Goal: Information Seeking & Learning: Stay updated

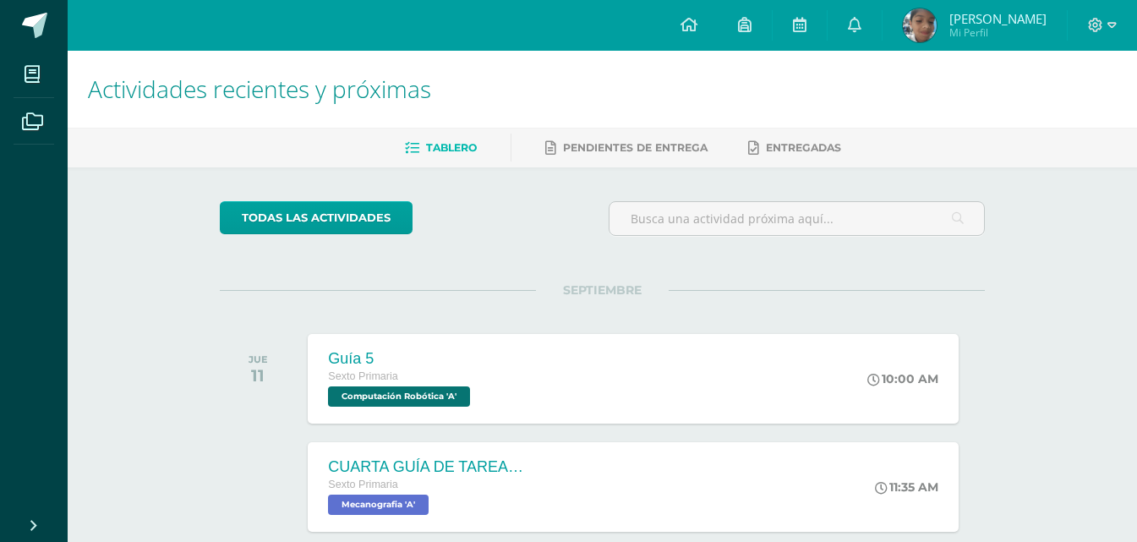
click at [488, 407] on div "Guía 5 Sexto Primaria Computación Robótica 'A'" at bounding box center [401, 379] width 187 height 90
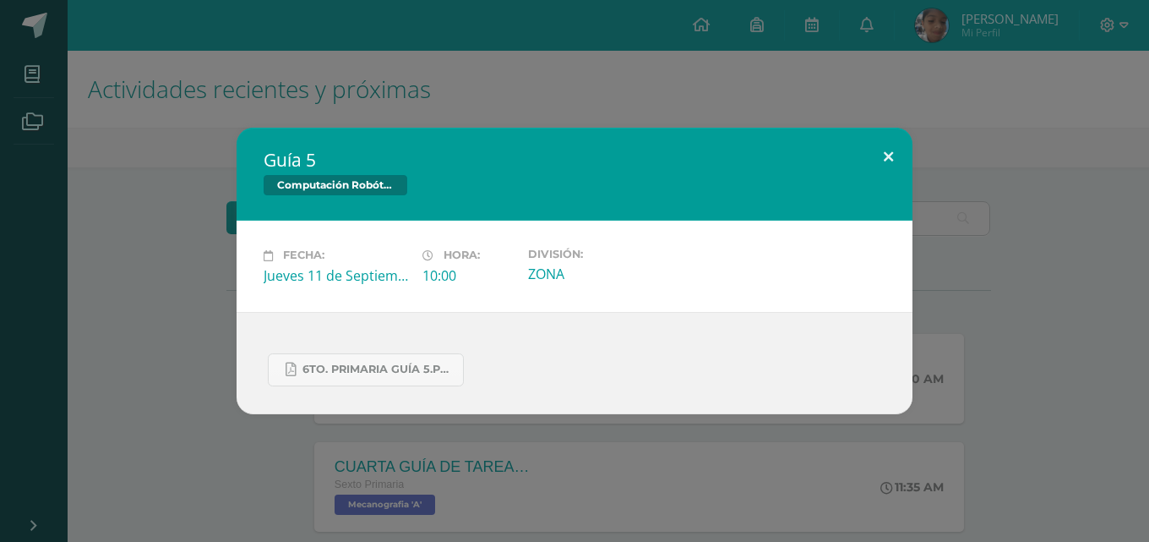
click at [893, 145] on button at bounding box center [888, 156] width 48 height 57
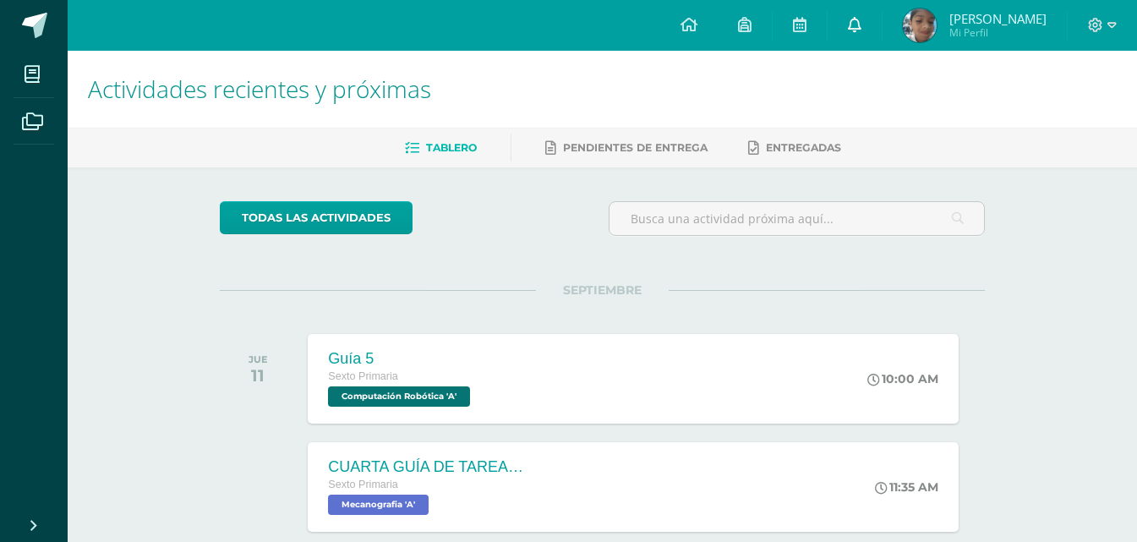
click at [881, 37] on link at bounding box center [854, 25] width 54 height 51
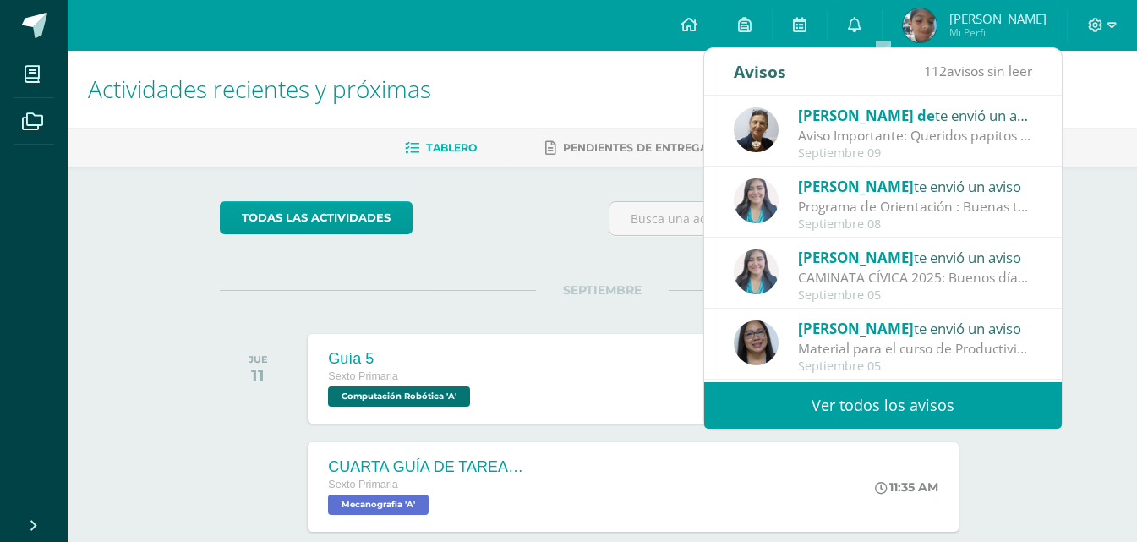
click at [965, 155] on div "Septiembre 09" at bounding box center [915, 153] width 235 height 14
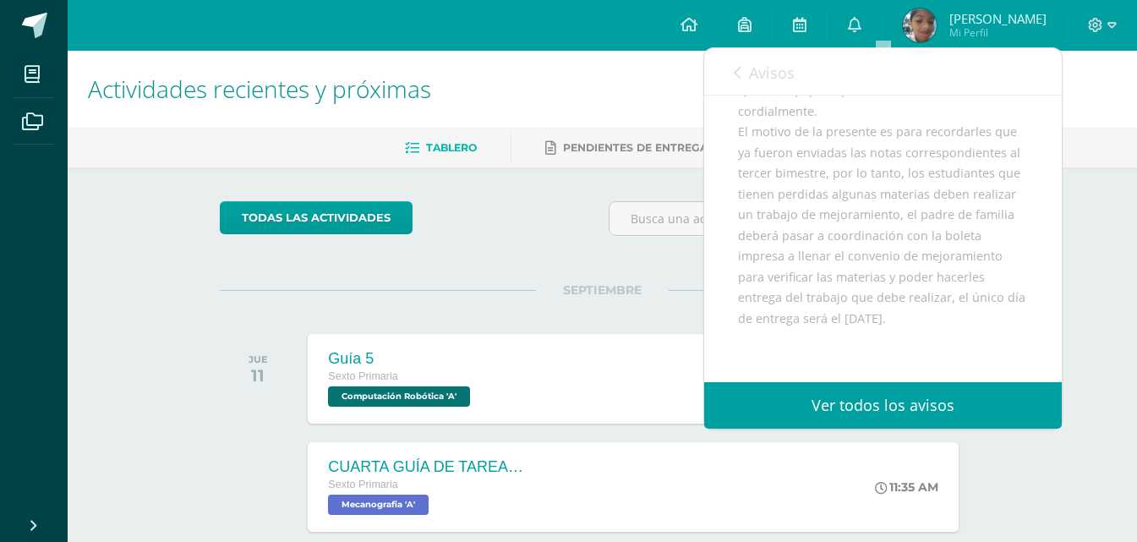
scroll to position [169, 0]
click at [734, 80] on link "Avisos" at bounding box center [763, 72] width 61 height 48
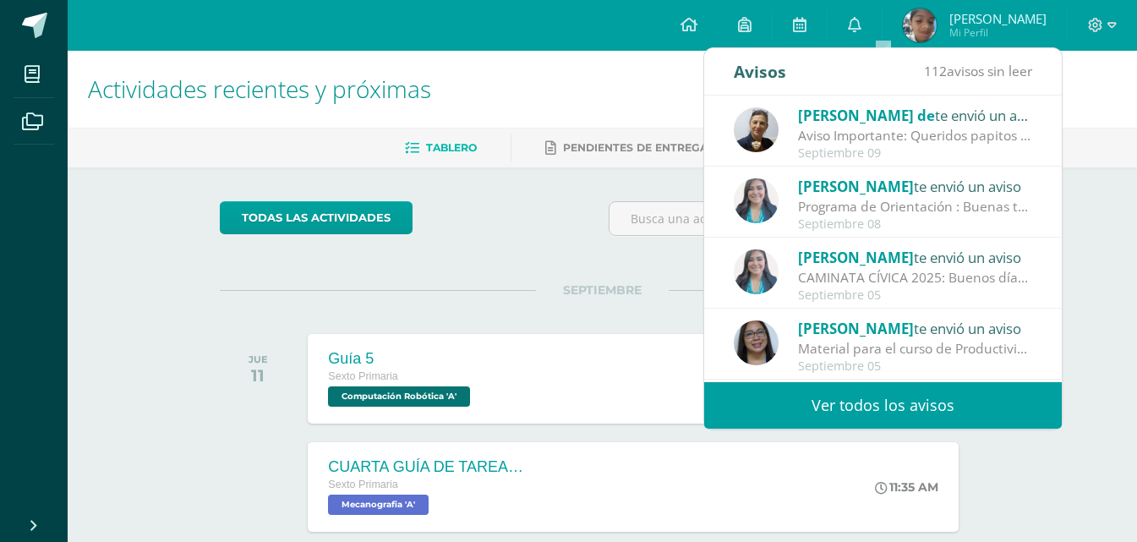
click at [952, 219] on div "Septiembre 08" at bounding box center [915, 224] width 235 height 14
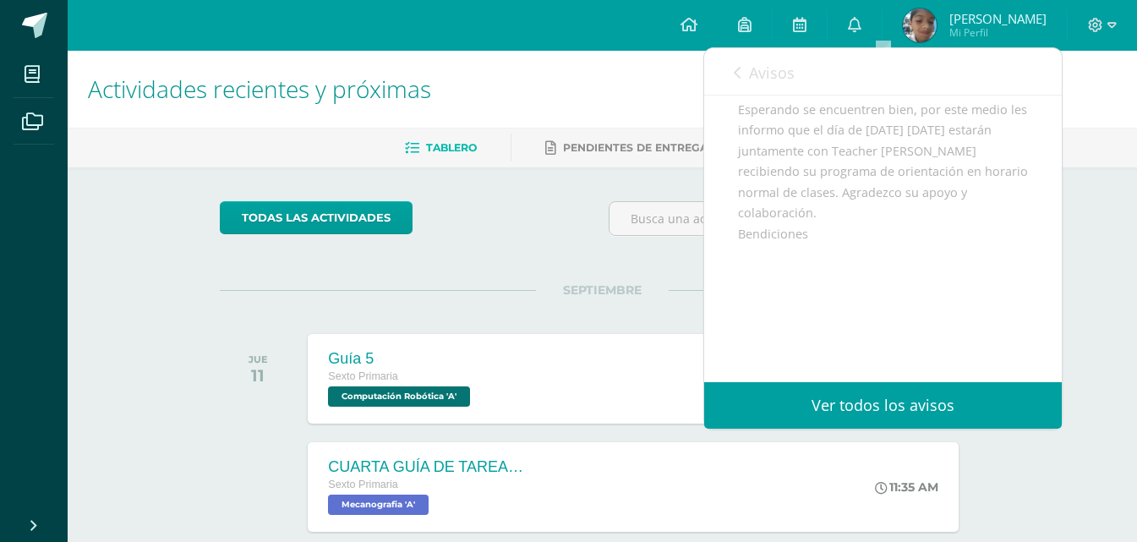
click at [739, 64] on link "Avisos" at bounding box center [763, 72] width 61 height 48
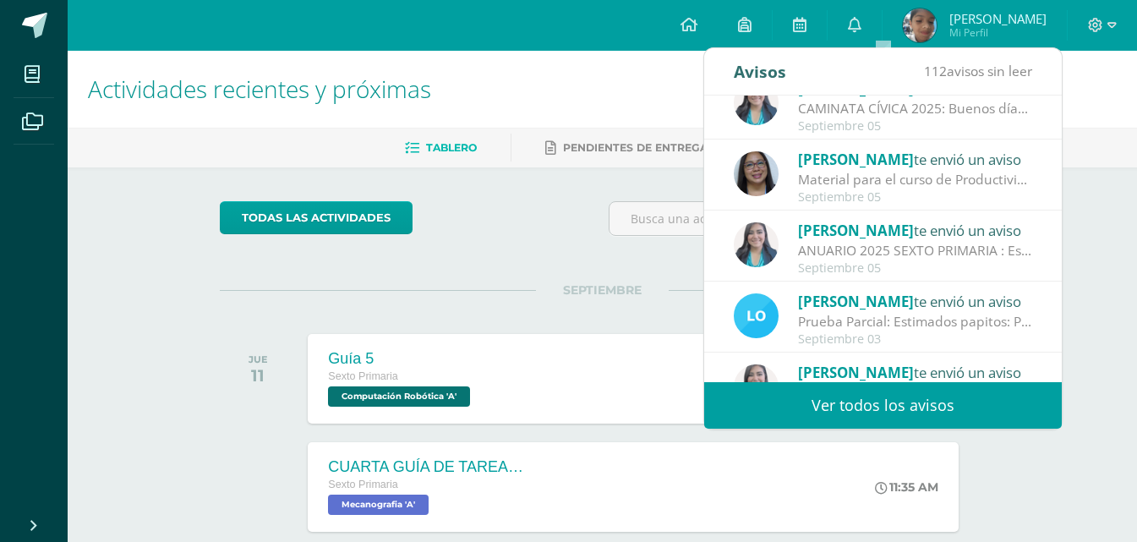
click at [988, 253] on div "ANUARIO 2025 SEXTO PRIMARIA : Estudiantes: Envío enlace para trabajar lo solici…" at bounding box center [915, 250] width 235 height 19
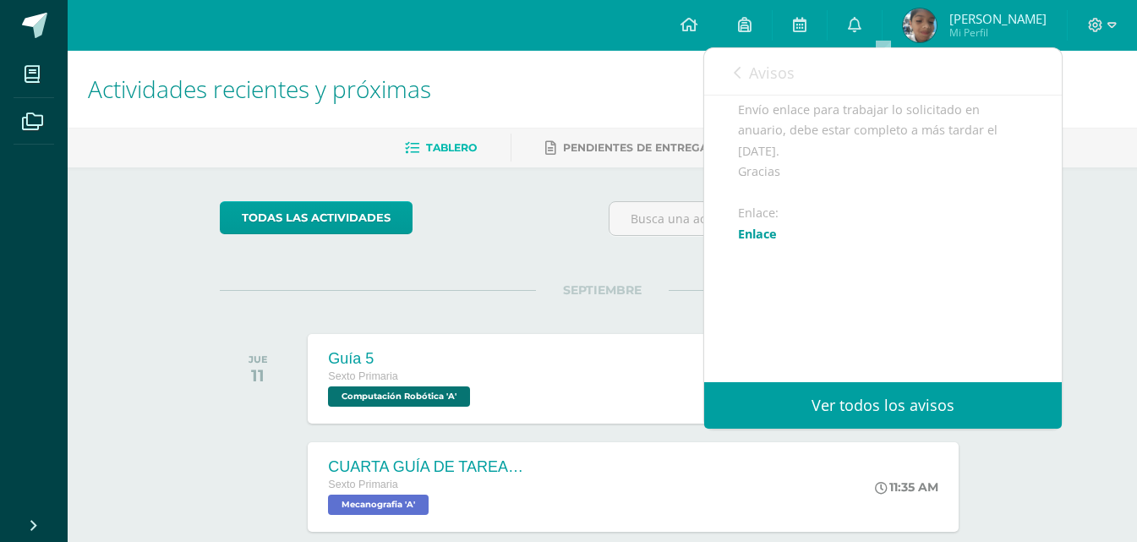
scroll to position [84, 0]
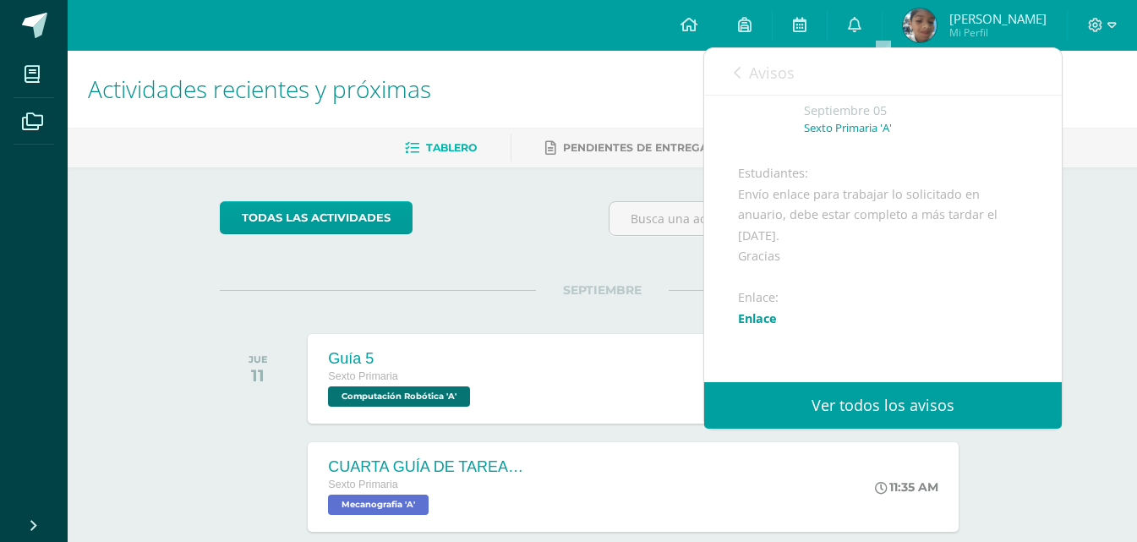
click at [769, 326] on link "Enlace" at bounding box center [757, 318] width 39 height 16
click at [737, 84] on link "Avisos" at bounding box center [763, 72] width 61 height 48
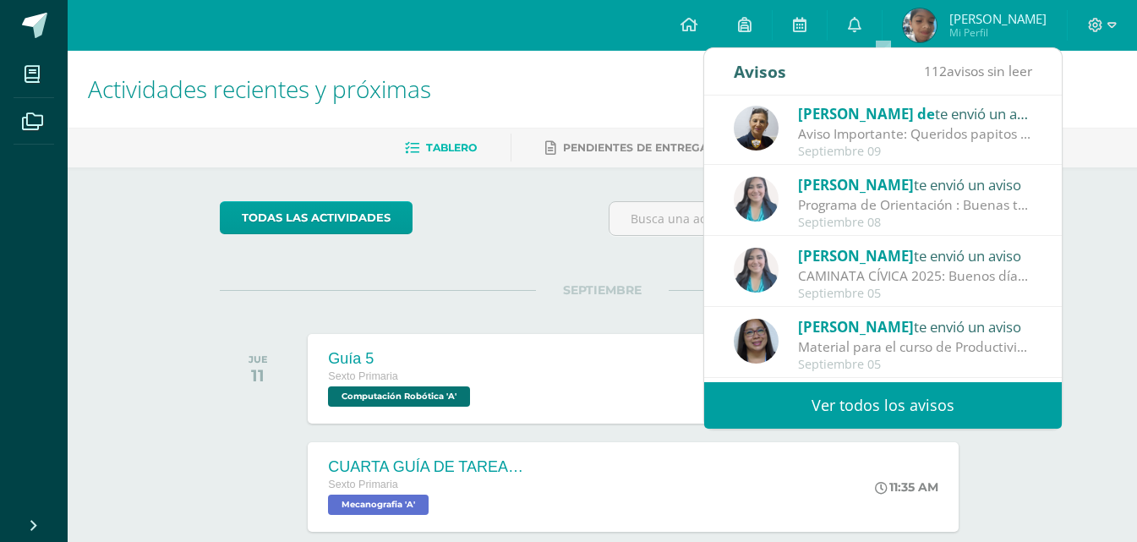
scroll to position [0, 0]
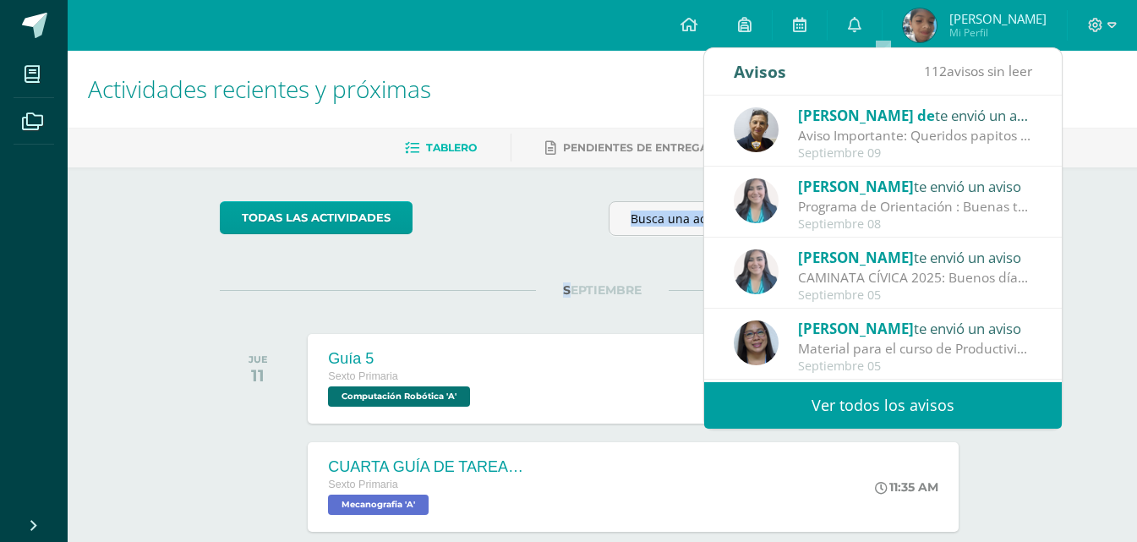
click at [567, 249] on div "todas las Actividades No tienes actividades Échale un vistazo a los demás perío…" at bounding box center [602, 505] width 832 height 677
